Goal: Task Accomplishment & Management: Manage account settings

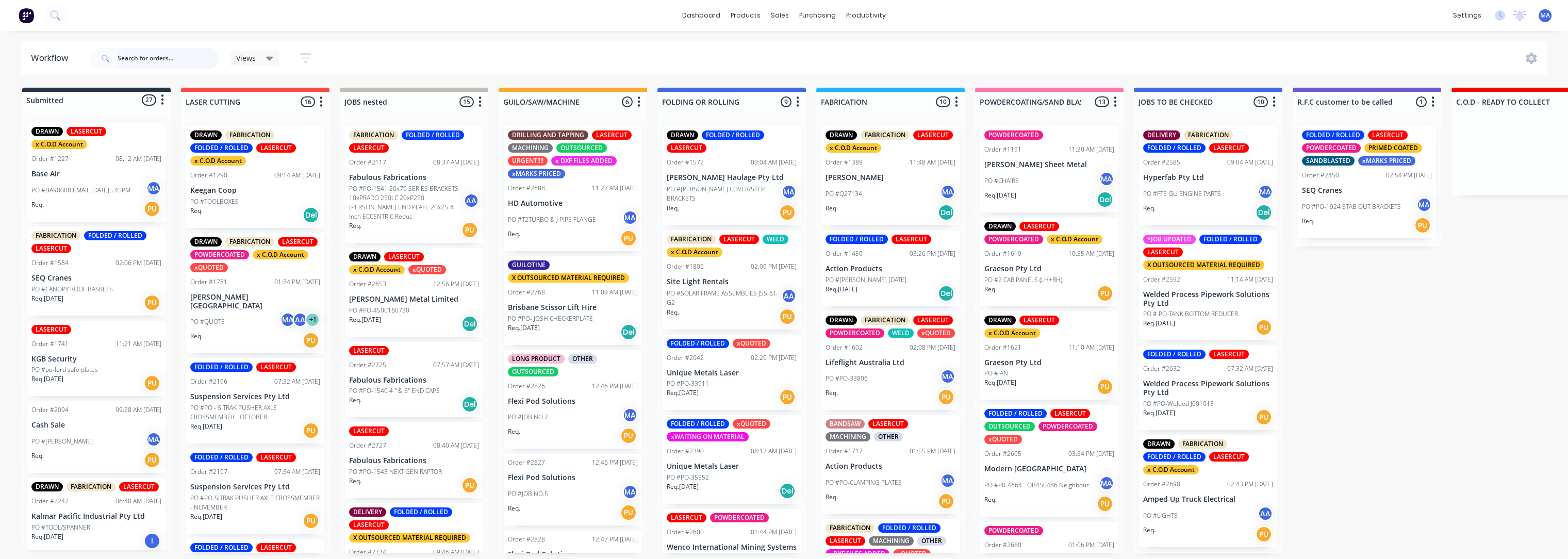
click at [184, 59] on input "text" at bounding box center [168, 57] width 102 height 20
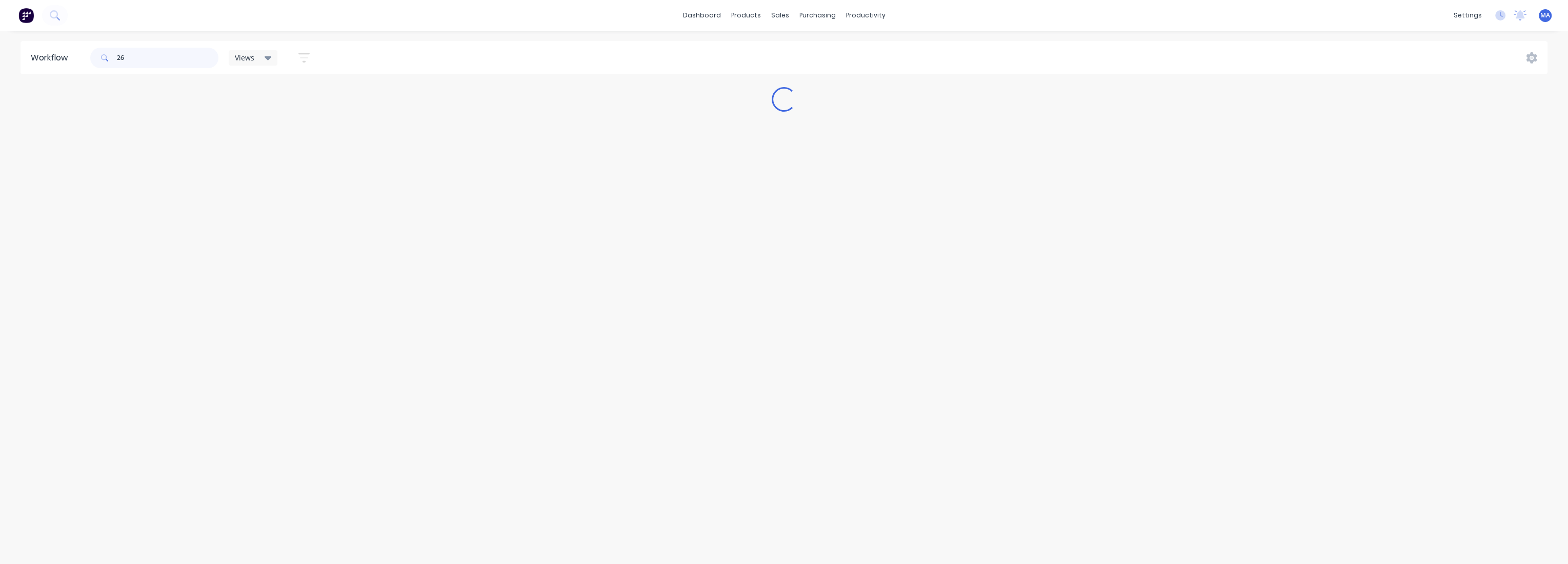
type input "2"
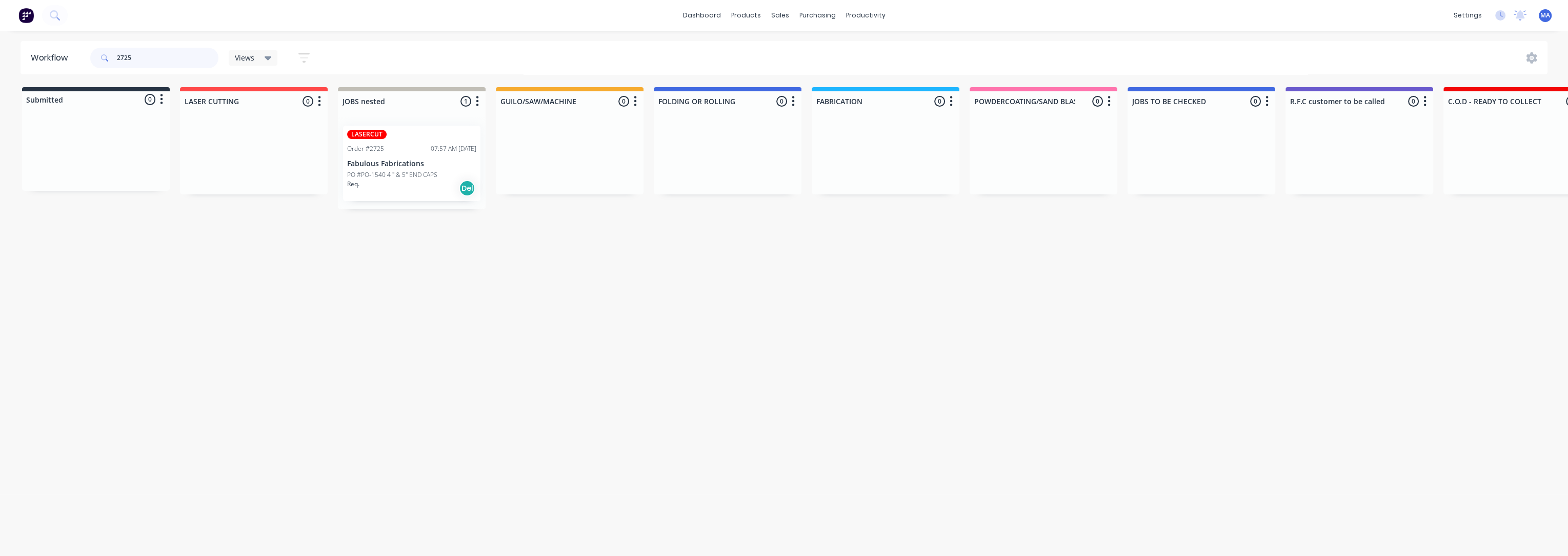
type input "2725"
click at [414, 177] on p "PO #PO-1540 4 " & 5" END CAPS" at bounding box center [391, 175] width 90 height 10
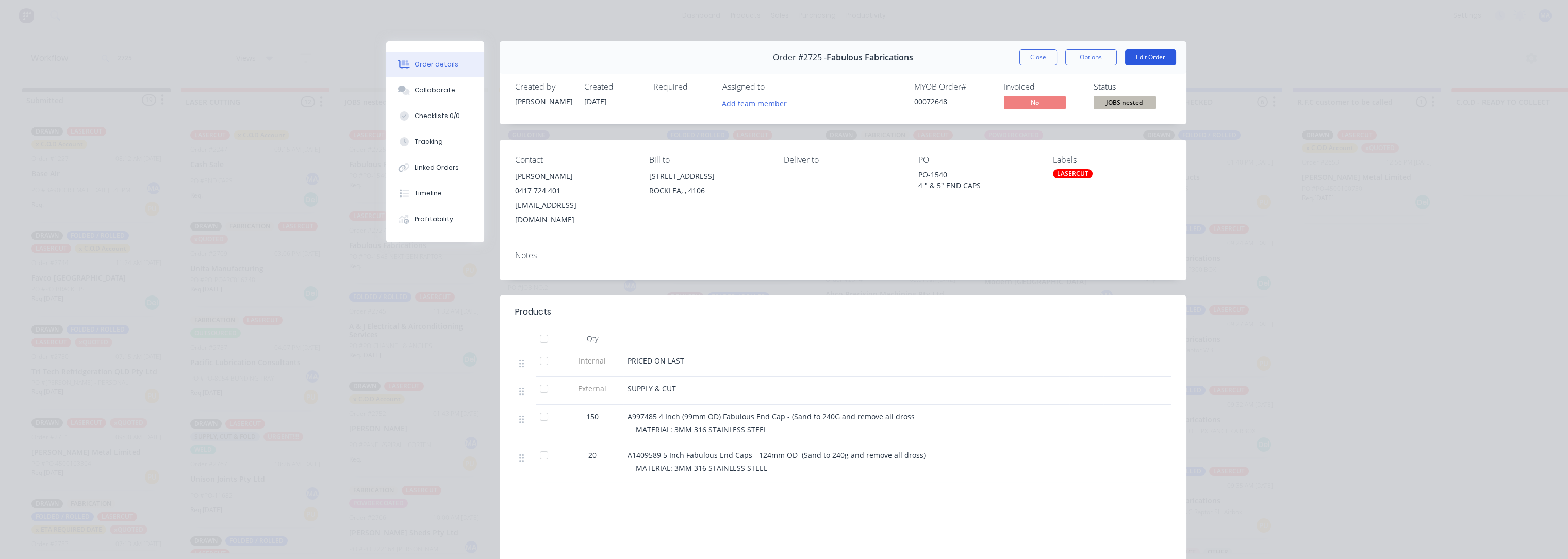
click at [1142, 57] on button "Edit Order" at bounding box center [1150, 56] width 51 height 17
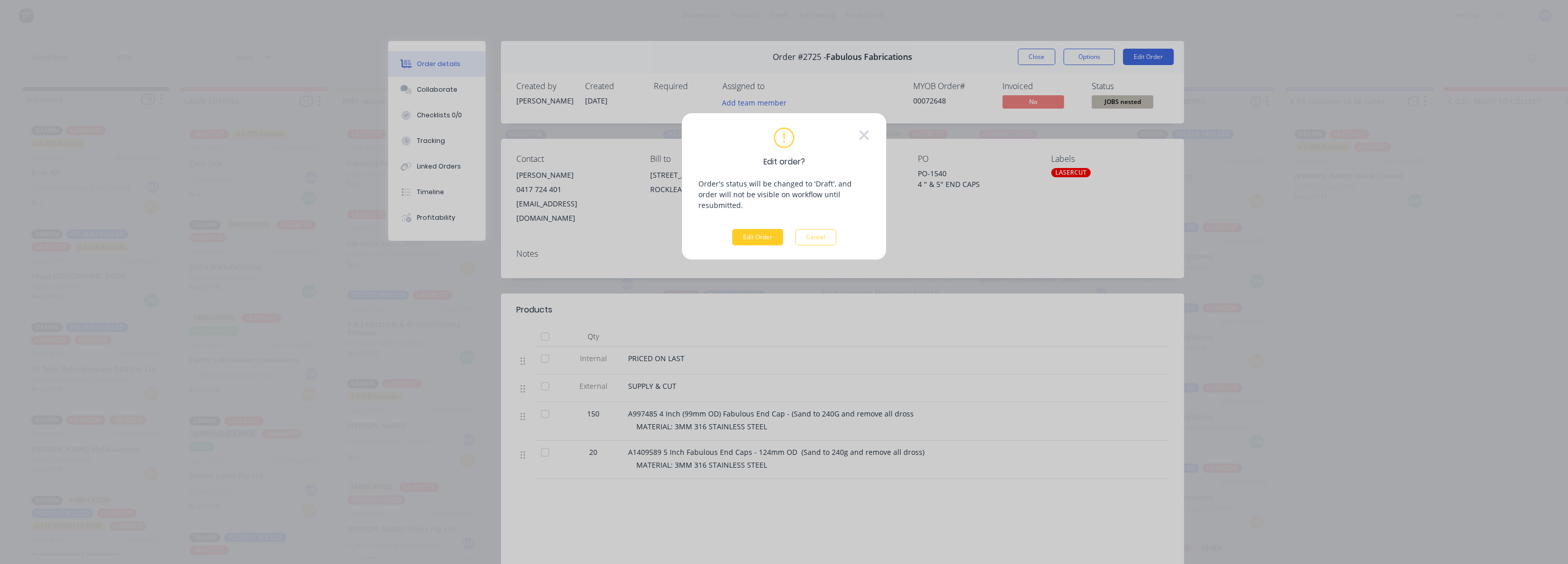
click at [753, 229] on button "Edit Order" at bounding box center [757, 237] width 51 height 16
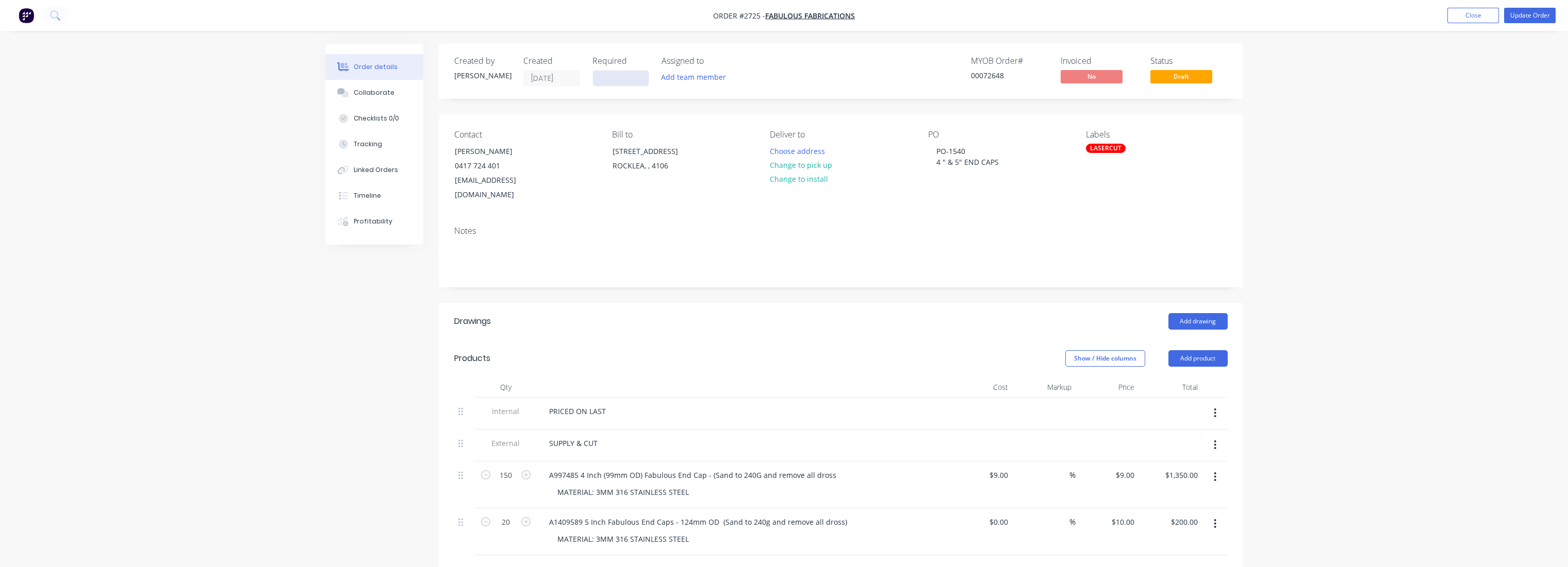
click at [620, 77] on input at bounding box center [620, 79] width 55 height 16
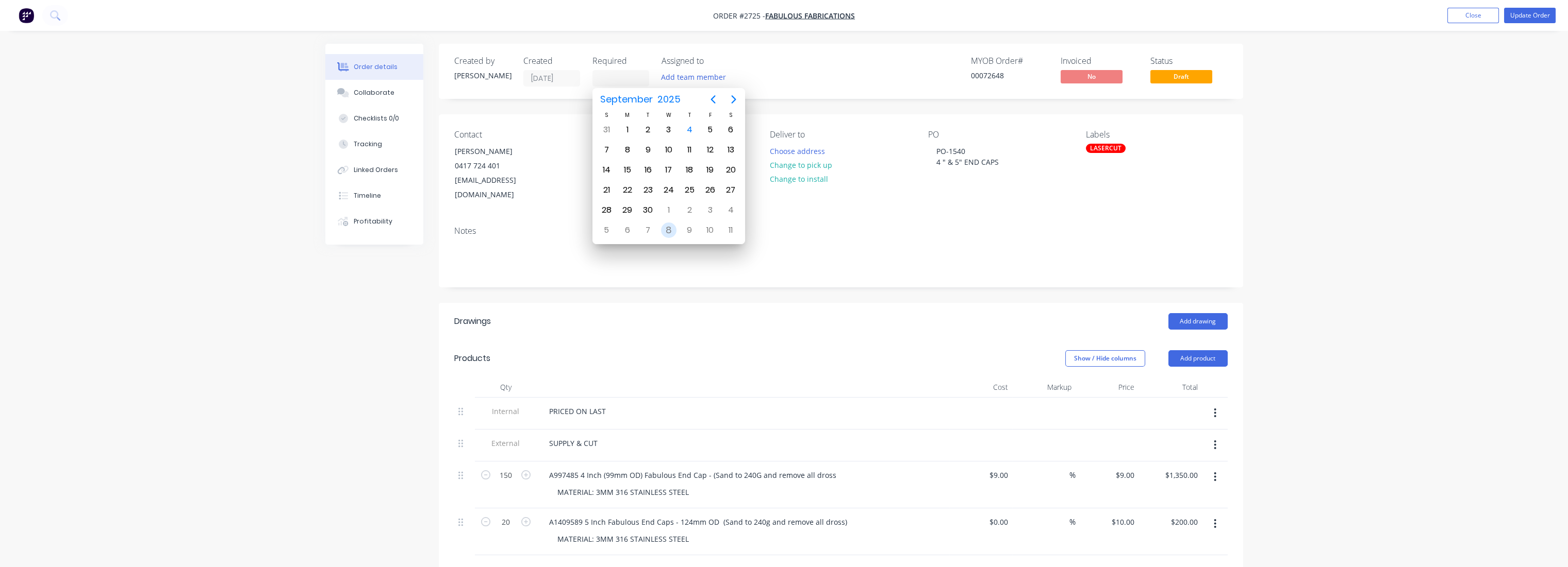
click at [667, 225] on div "8" at bounding box center [668, 230] width 16 height 16
type input "[DATE]"
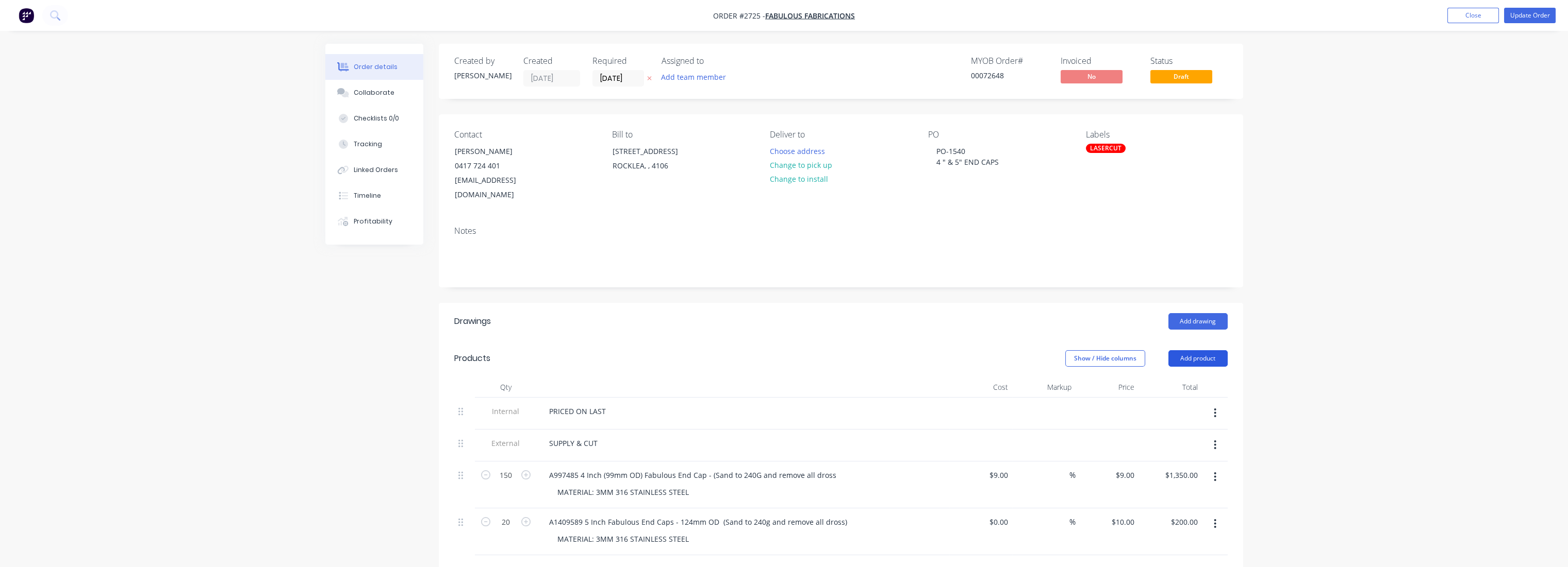
click at [1186, 350] on button "Add product" at bounding box center [1198, 358] width 59 height 17
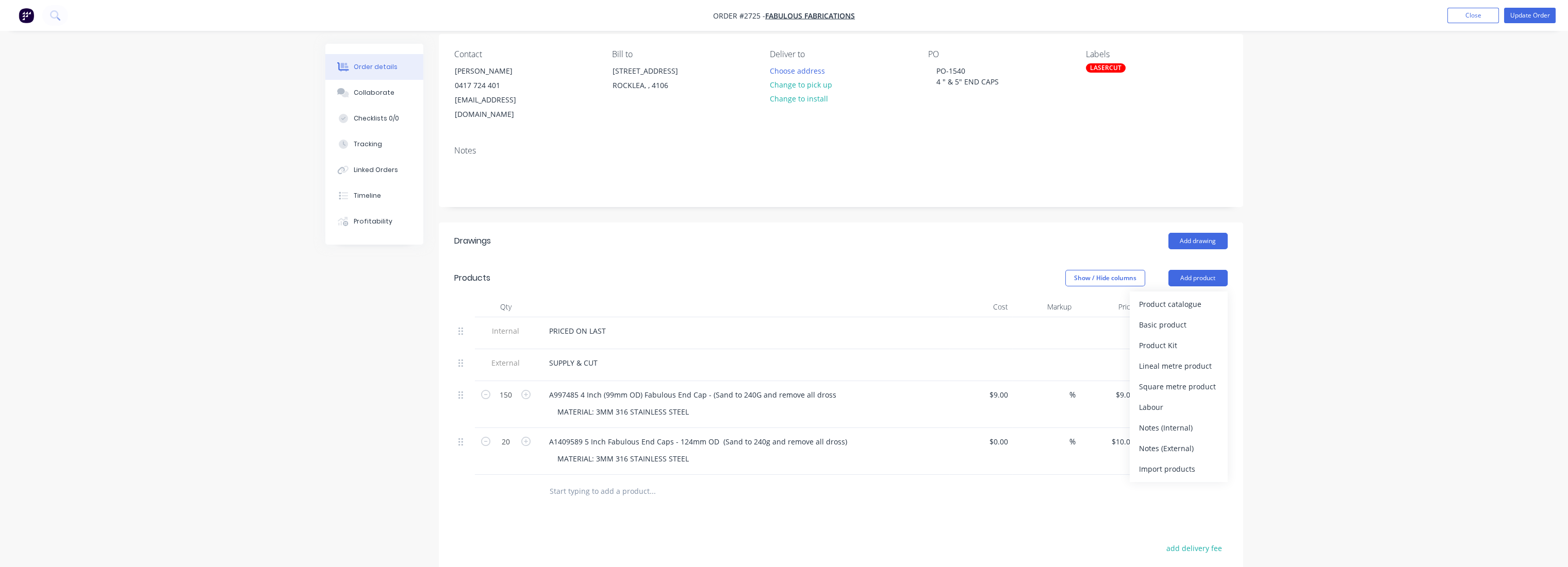
scroll to position [115, 0]
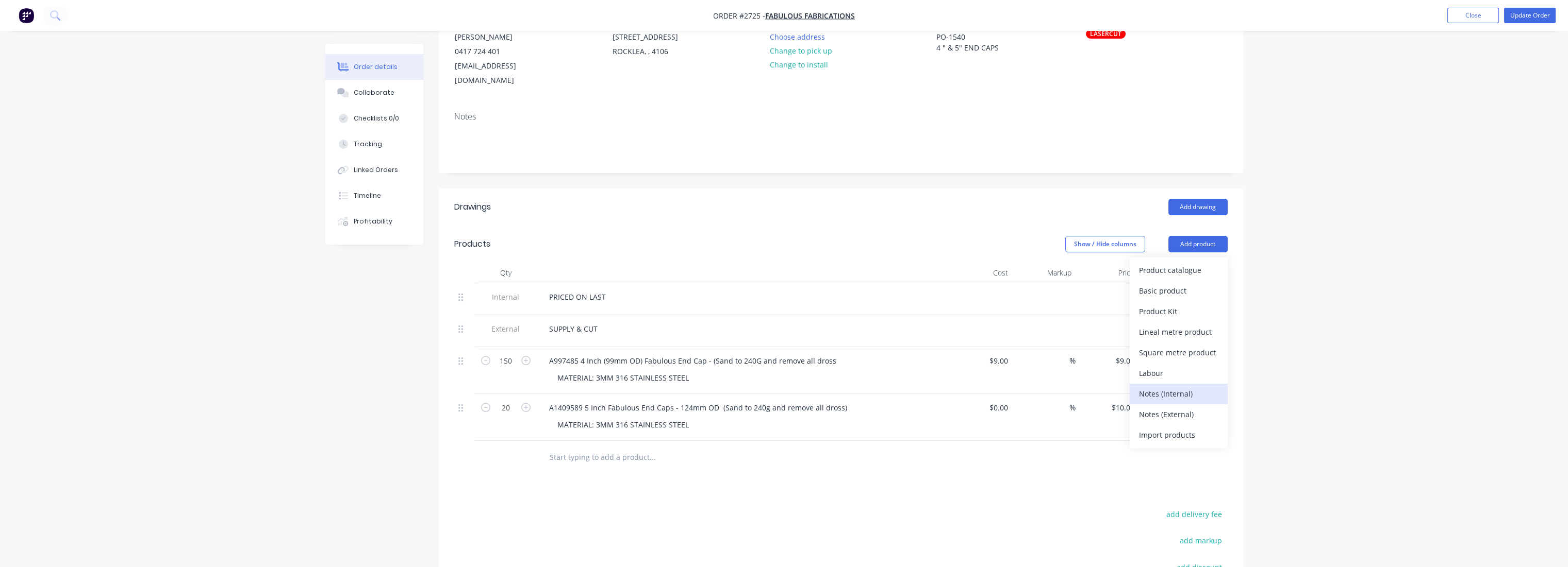
click at [1170, 386] on div "Notes (Internal)" at bounding box center [1178, 393] width 80 height 15
click at [562, 448] on div at bounding box center [578, 454] width 74 height 15
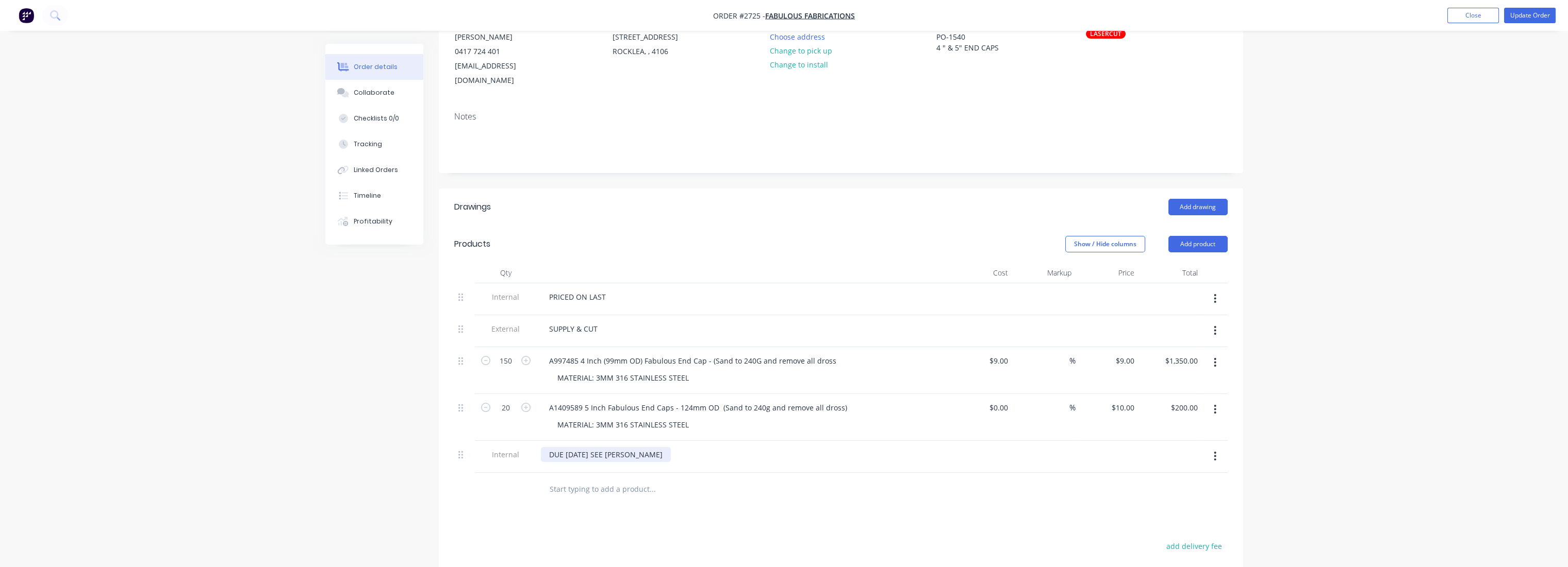
scroll to position [116, 0]
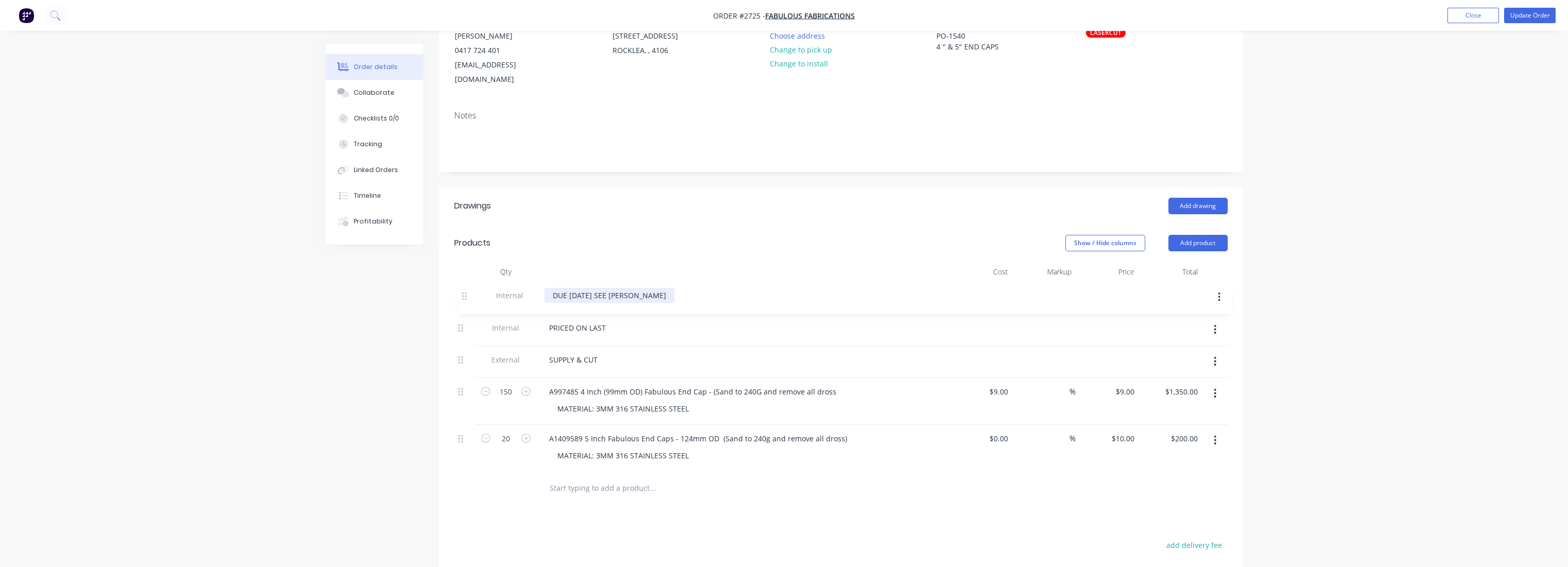
drag, startPoint x: 462, startPoint y: 443, endPoint x: 466, endPoint y: 299, distance: 144.1
click at [466, 298] on div "Internal PRICED ON LAST External SUPPLY & CUT 150 A997485 4 Inch (99mm OD) Fabu…" at bounding box center [841, 377] width 773 height 189
click at [1543, 16] on button "Update Order" at bounding box center [1529, 16] width 51 height 16
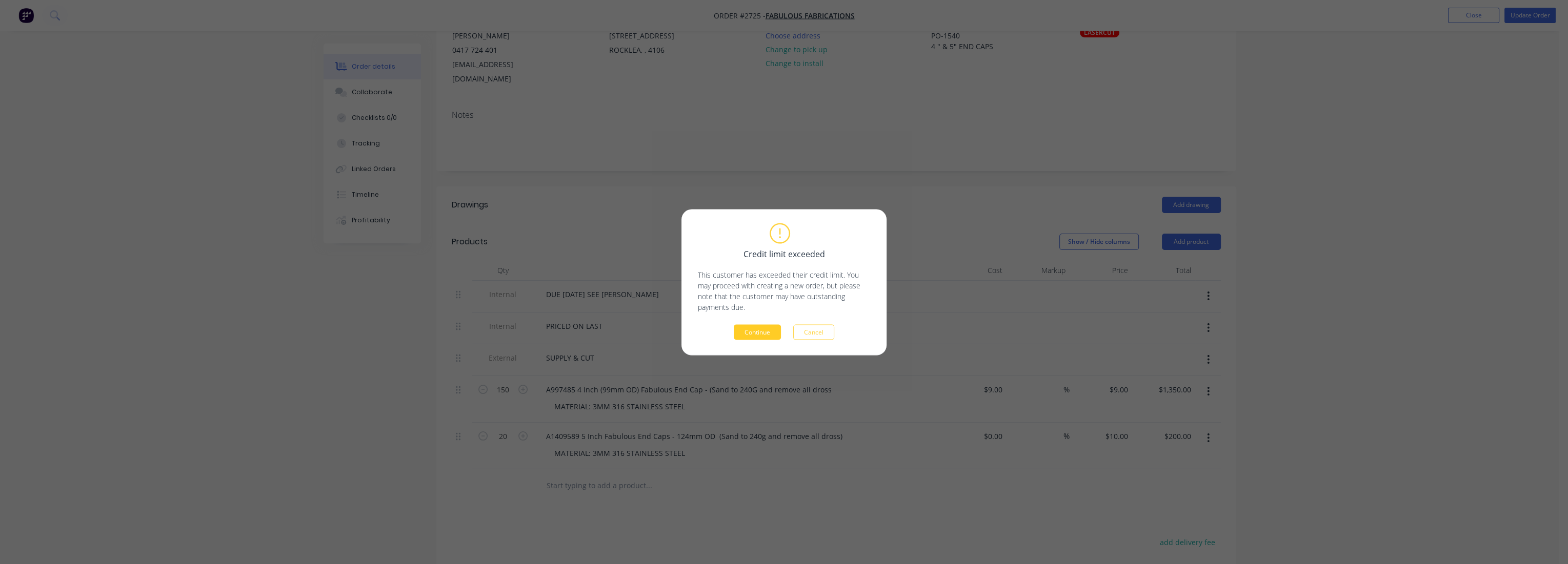
click at [743, 331] on button "Continue" at bounding box center [757, 332] width 47 height 15
